Goal: Information Seeking & Learning: Learn about a topic

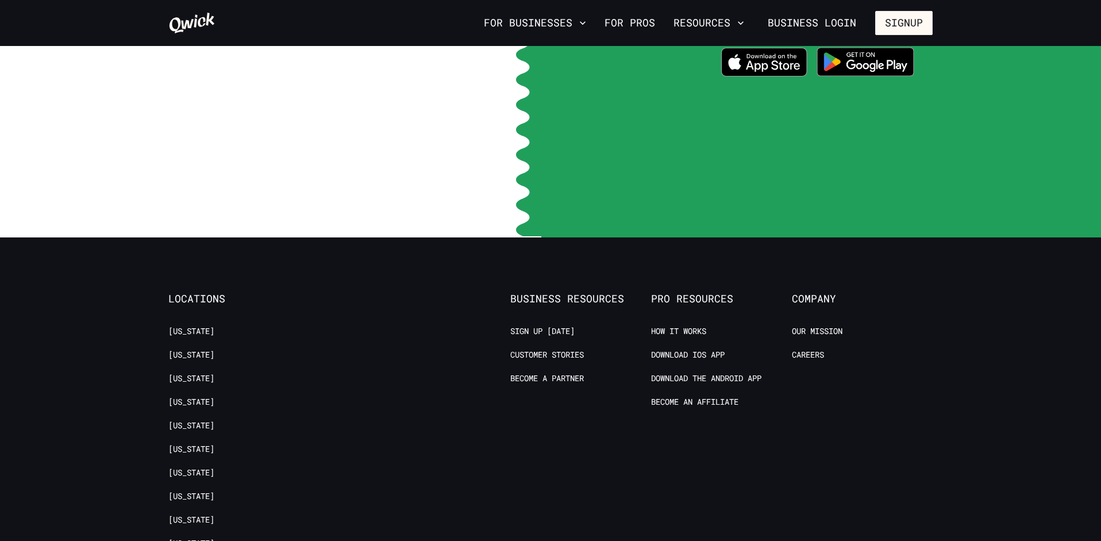
scroll to position [2394, 0]
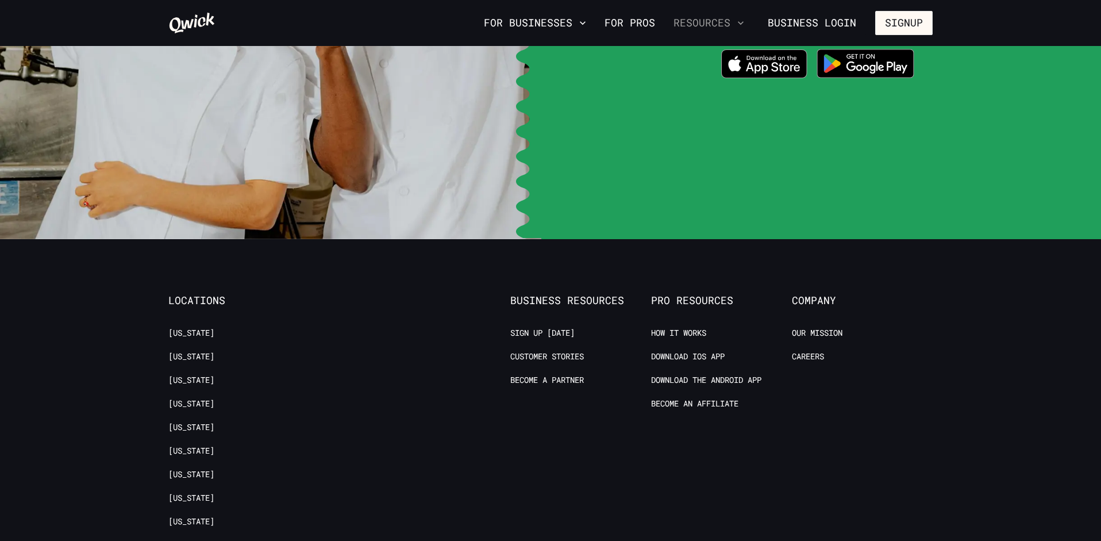
click at [743, 23] on icon "button" at bounding box center [741, 22] width 6 height 3
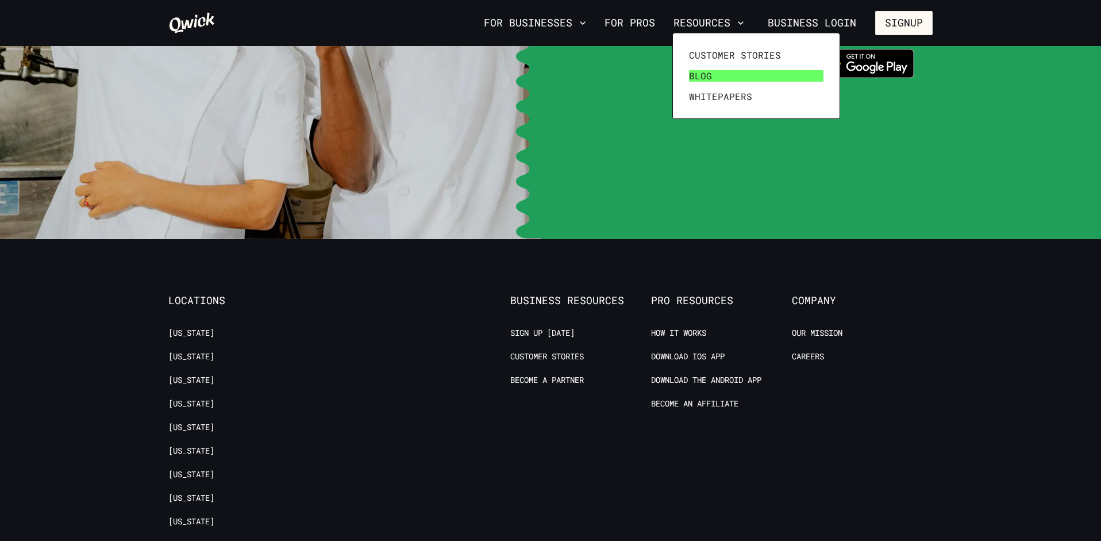
click at [703, 76] on span "Blog" at bounding box center [700, 75] width 23 height 11
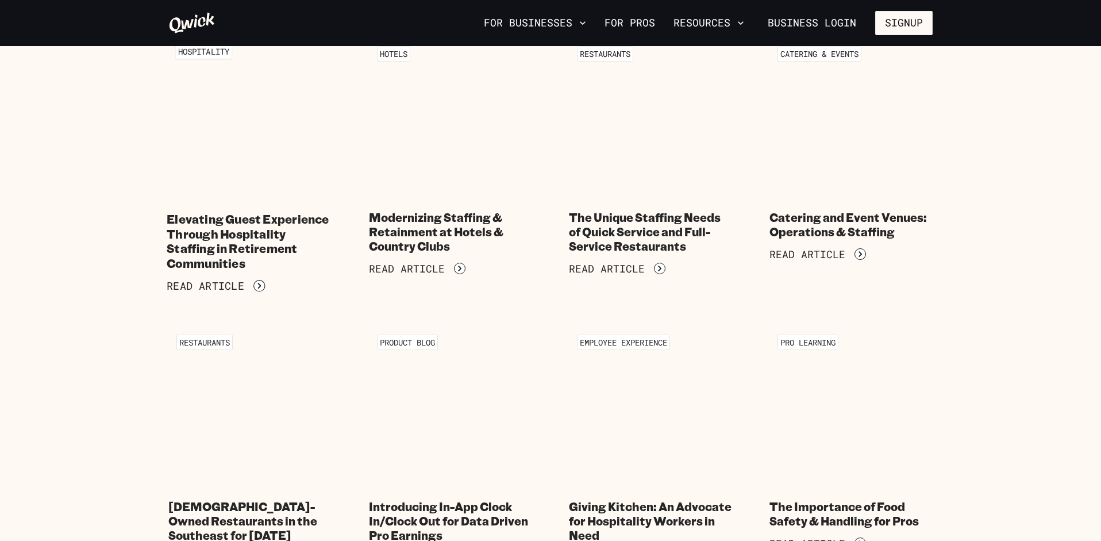
scroll to position [687, 0]
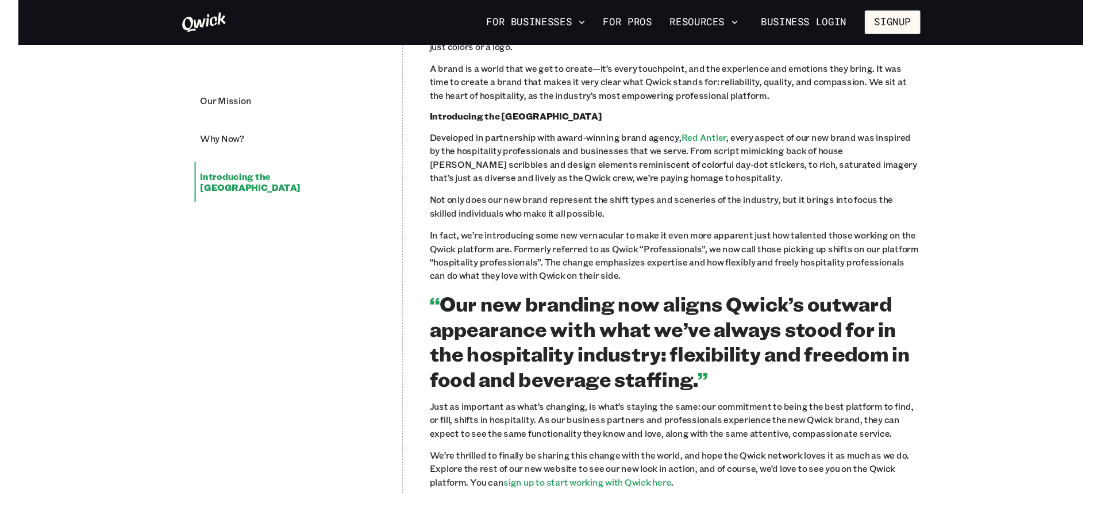
scroll to position [874, 0]
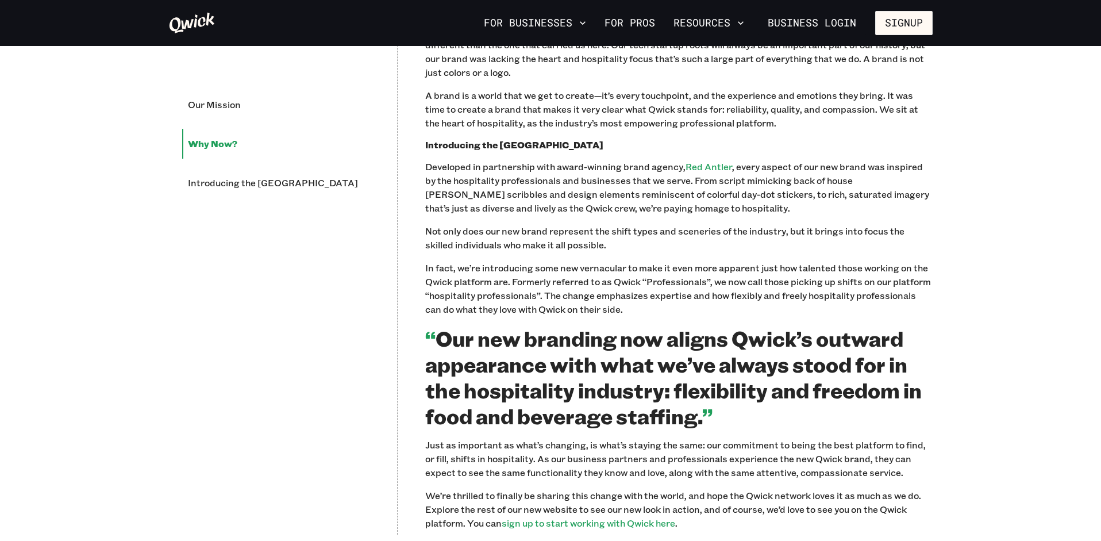
click at [411, 221] on div "Our Mission Why Now? Introducing the New Qwick Our Mission In 2017, Qwick was f…" at bounding box center [550, 185] width 787 height 818
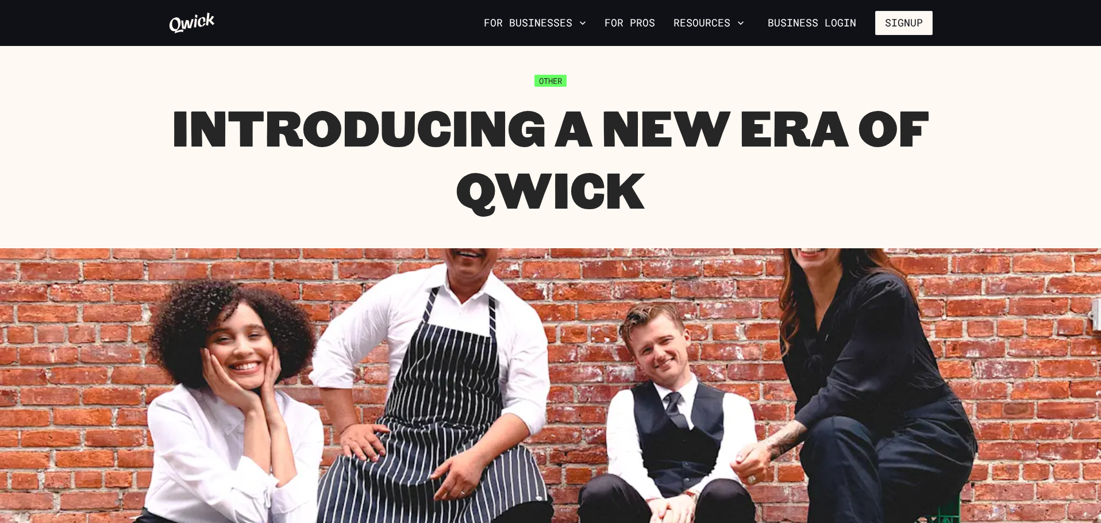
scroll to position [0, 0]
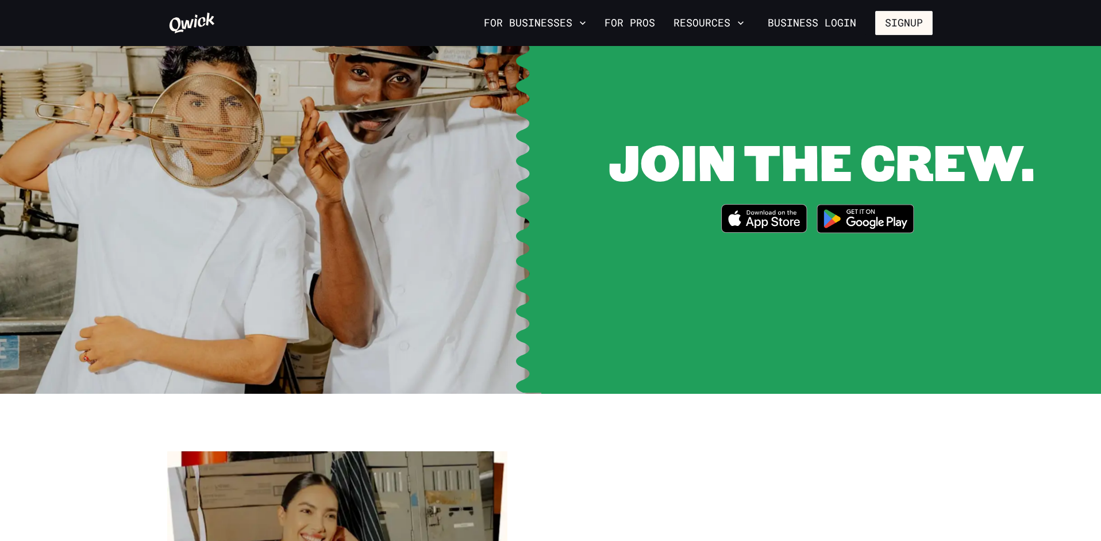
scroll to position [1527, 0]
